Goal: Unclear: Unclear

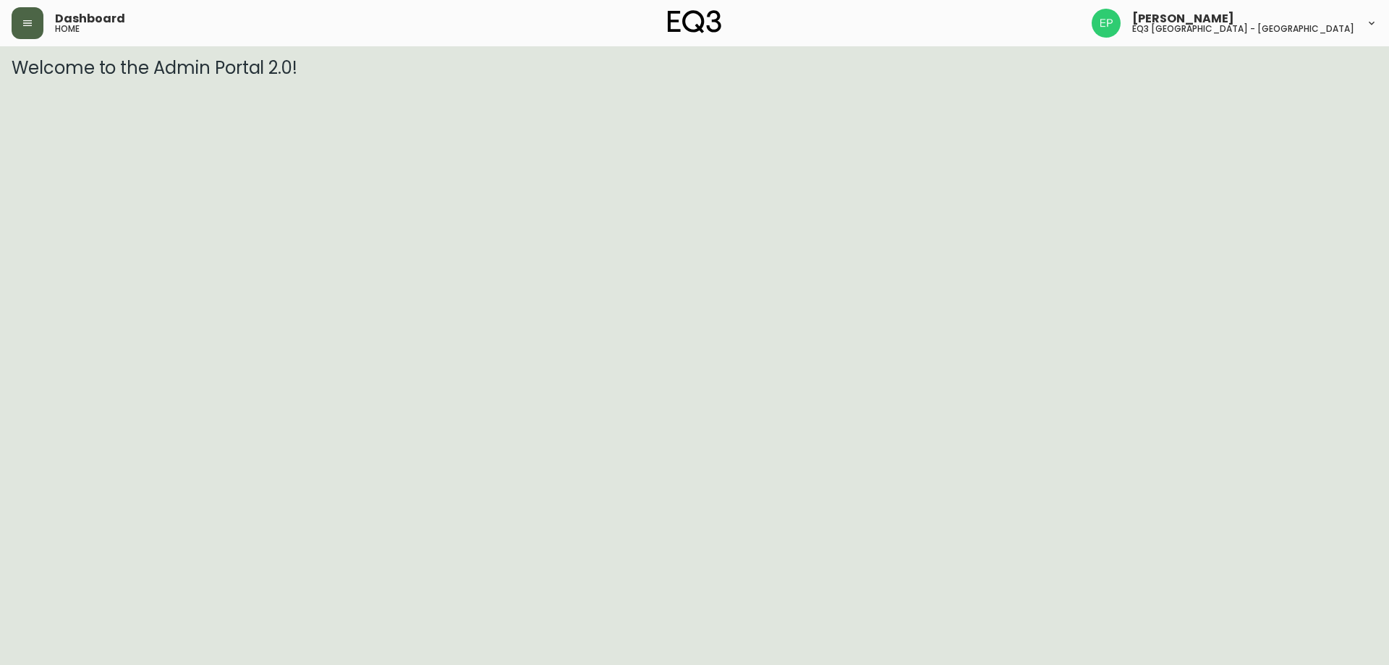
click at [19, 21] on button "button" at bounding box center [28, 23] width 32 height 32
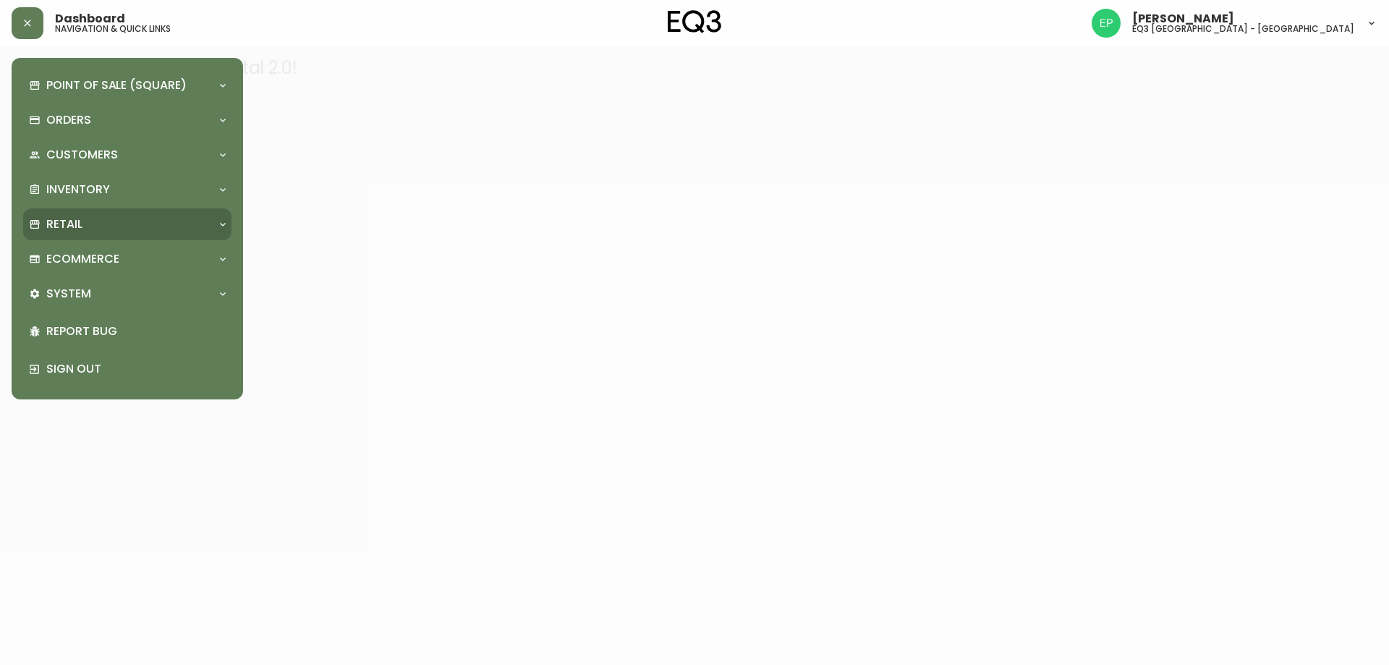
click at [65, 223] on p "Retail" at bounding box center [64, 224] width 36 height 16
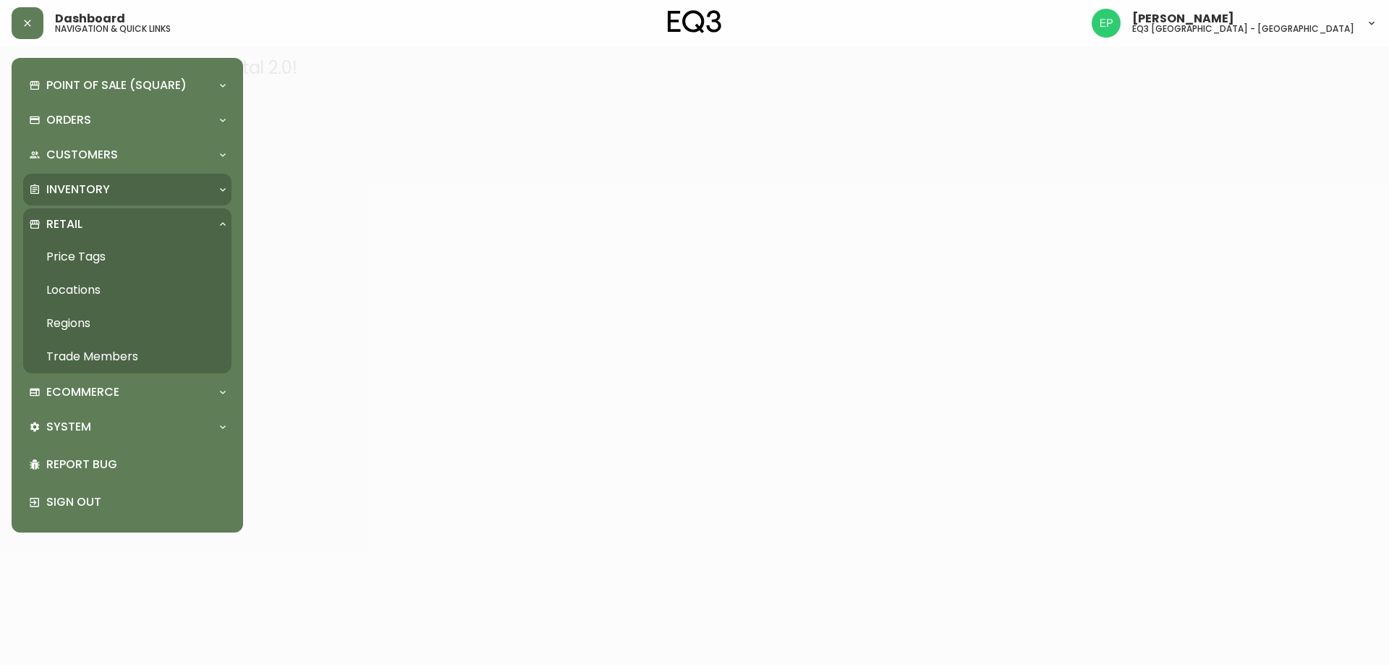
click at [93, 186] on p "Inventory" at bounding box center [78, 190] width 64 height 16
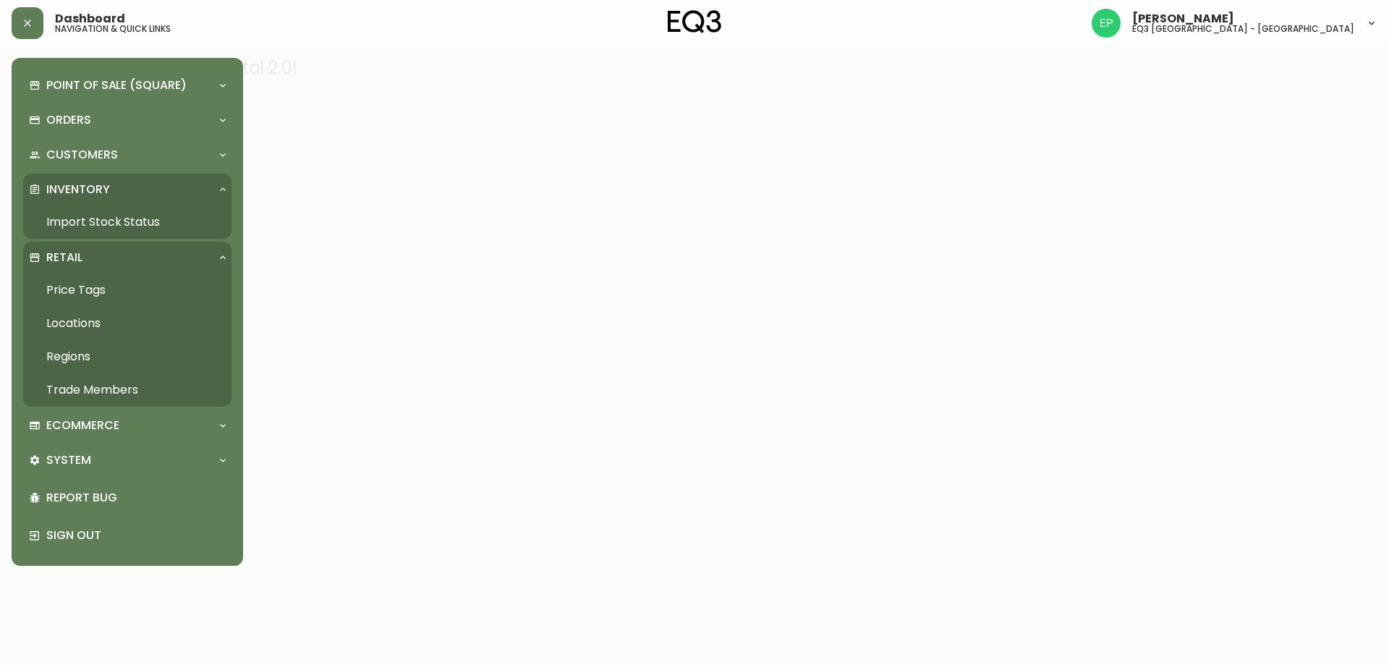
click at [102, 225] on link "Import Stock Status" at bounding box center [127, 221] width 208 height 33
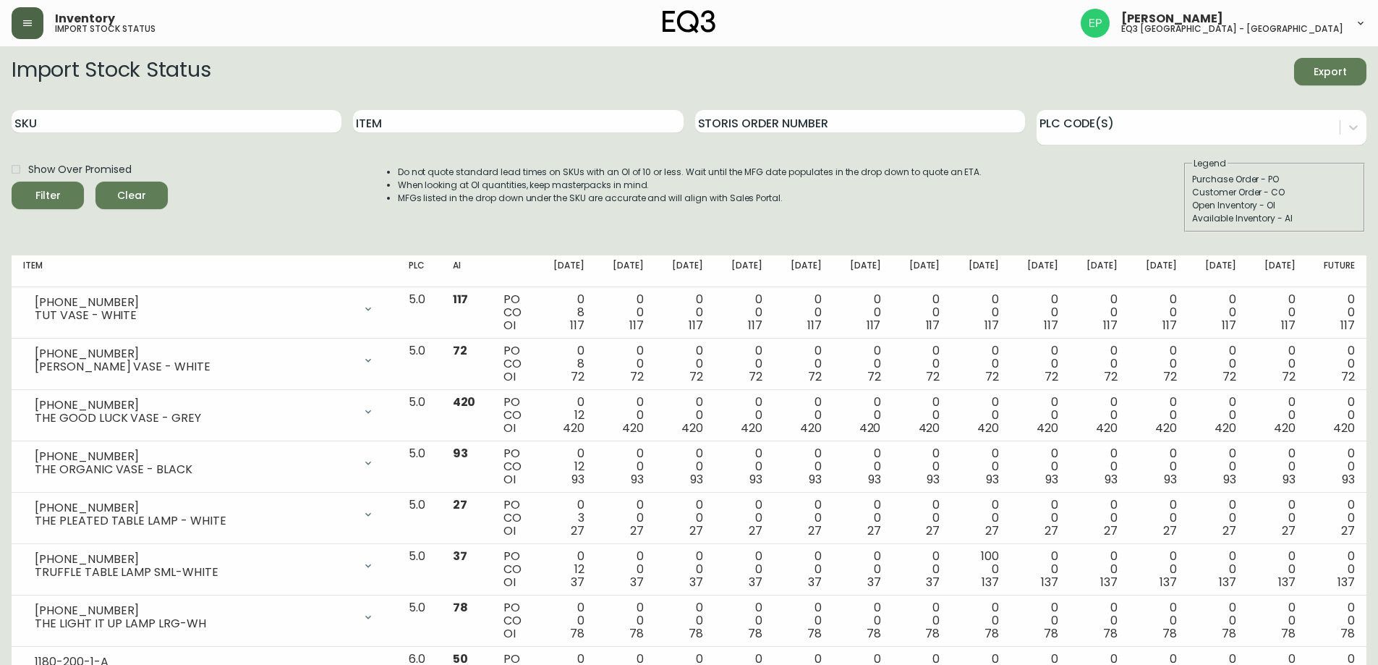
click at [39, 20] on button "button" at bounding box center [28, 23] width 32 height 32
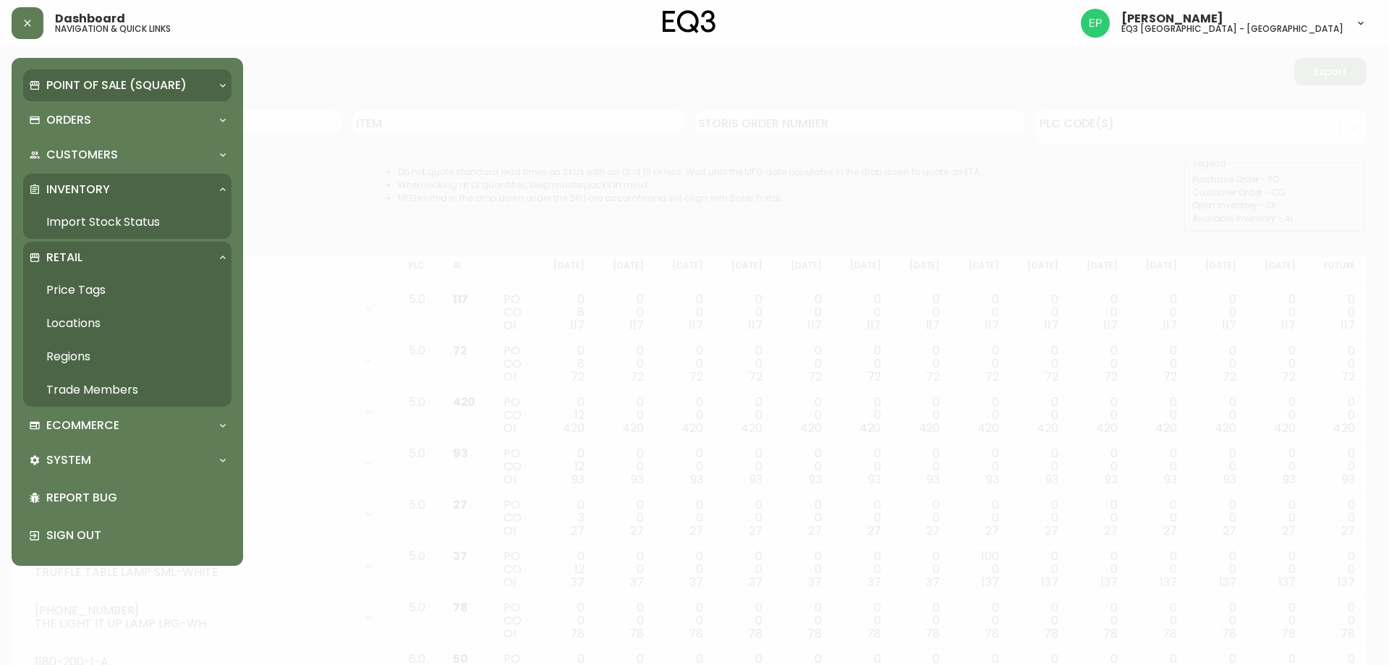
click at [59, 86] on p "Point of Sale (Square)" at bounding box center [116, 85] width 140 height 16
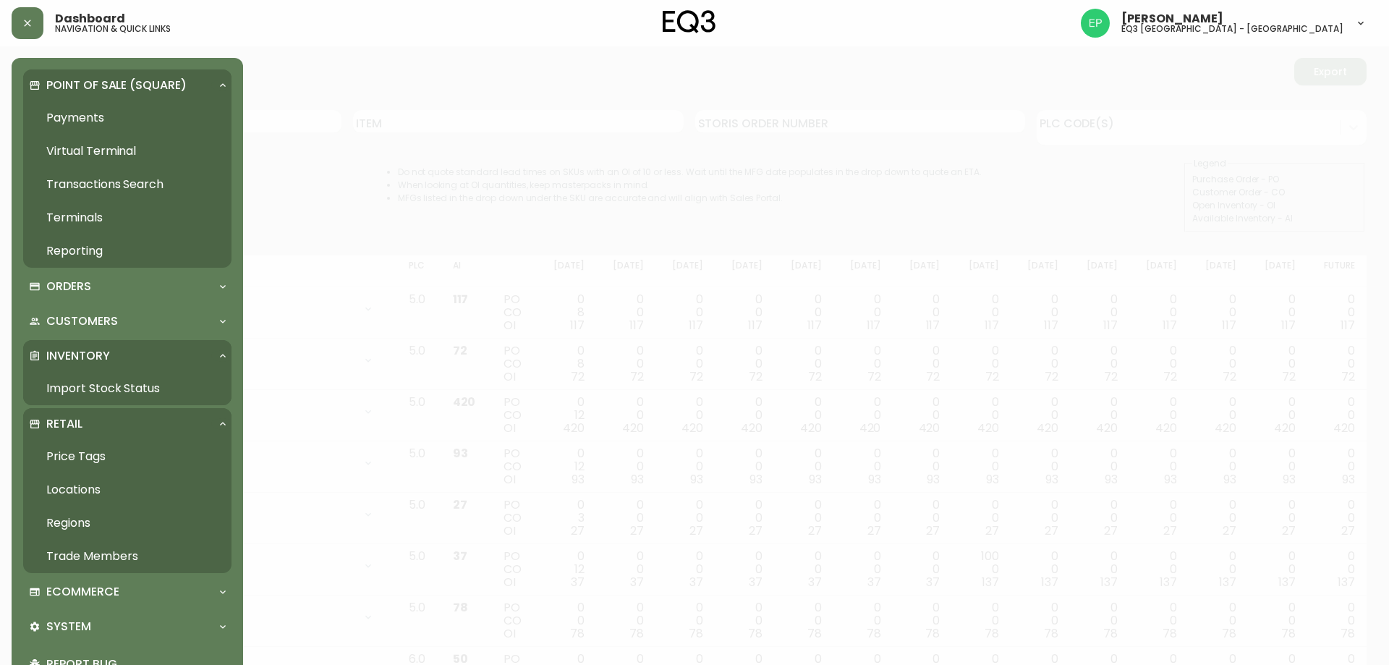
click at [58, 104] on link "Payments" at bounding box center [127, 117] width 208 height 33
